Goal: Find contact information: Find contact information

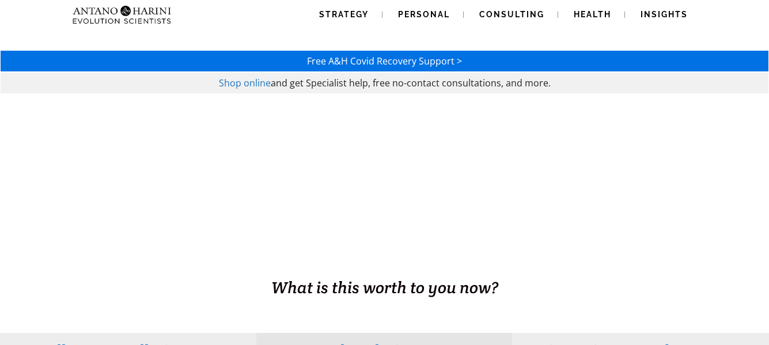
click at [248, 85] on span "Shop online" at bounding box center [245, 83] width 52 height 13
click at [482, 18] on span "Consulting" at bounding box center [511, 14] width 65 height 9
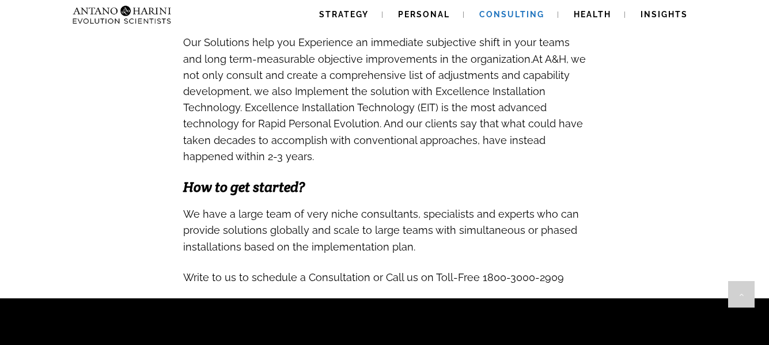
scroll to position [1375, 0]
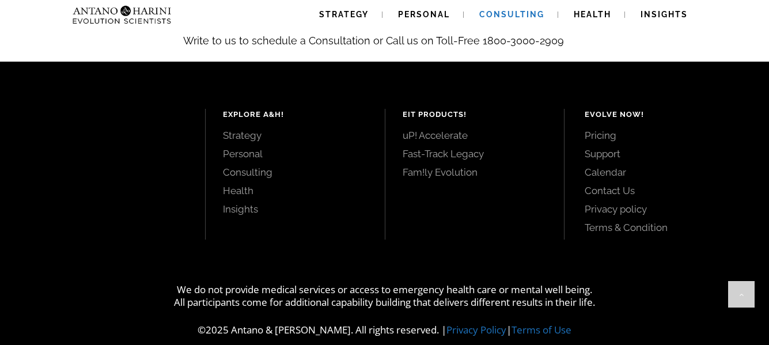
click at [600, 184] on link "Contact Us" at bounding box center [663, 190] width 158 height 13
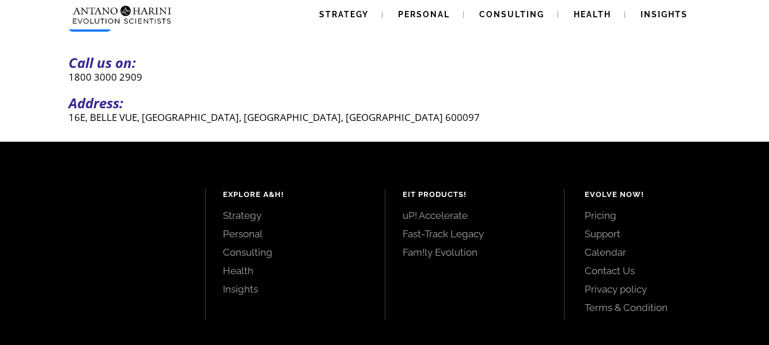
scroll to position [366, 0]
click at [169, 123] on p "16E, BELLE VUE, [GEOGRAPHIC_DATA], [GEOGRAPHIC_DATA], [GEOGRAPHIC_DATA] 600097" at bounding box center [385, 117] width 632 height 13
click at [343, 11] on span "Strategy" at bounding box center [344, 14] width 50 height 9
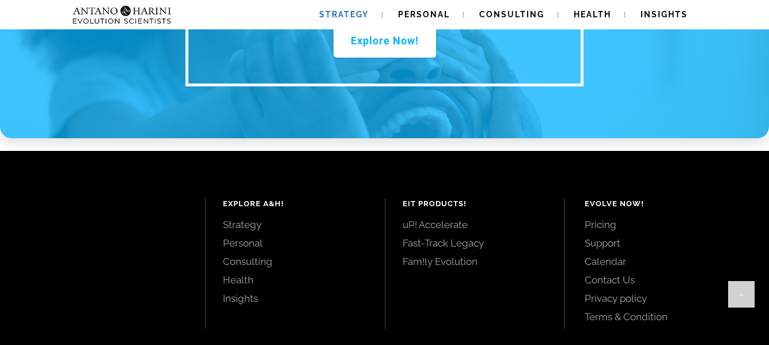
scroll to position [1740, 0]
